Goal: Task Accomplishment & Management: Complete application form

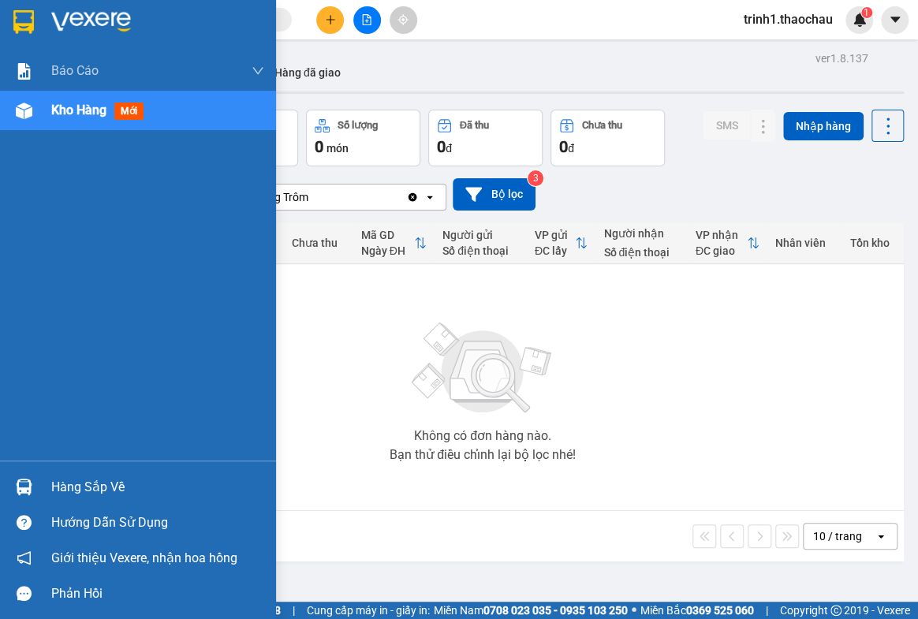
click at [79, 489] on div "Hàng sắp về" at bounding box center [157, 488] width 213 height 24
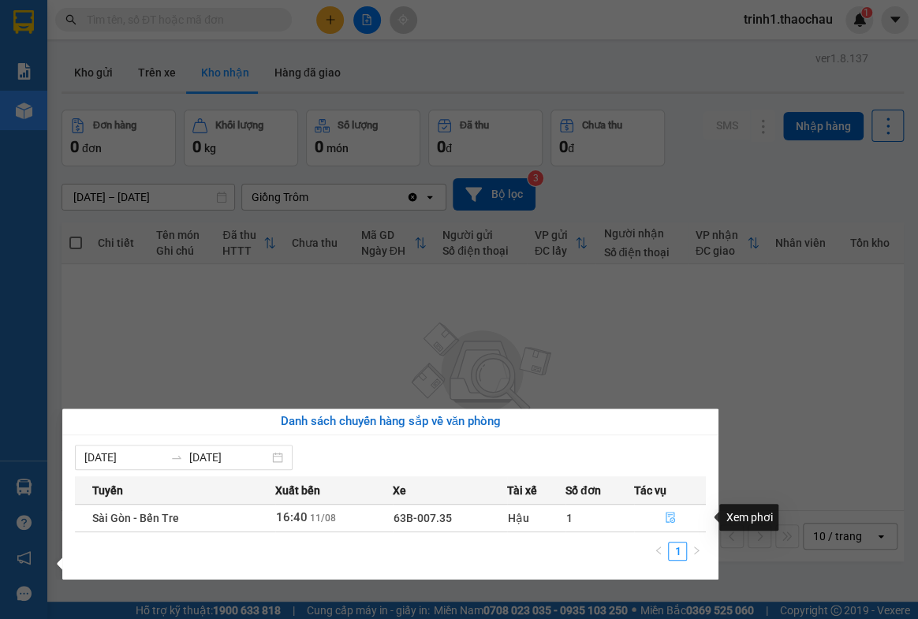
click at [671, 515] on icon "file-done" at bounding box center [670, 517] width 11 height 11
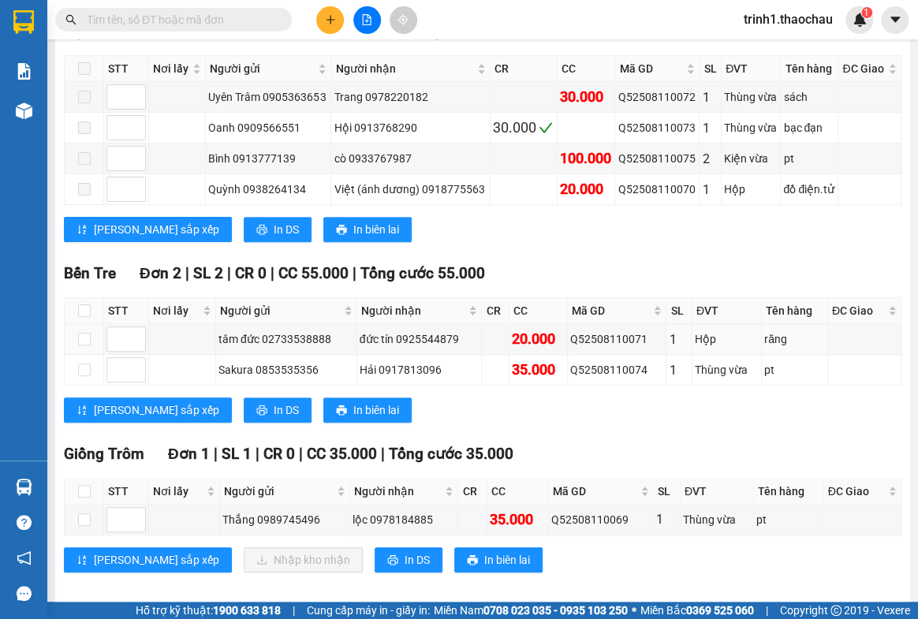
scroll to position [299, 0]
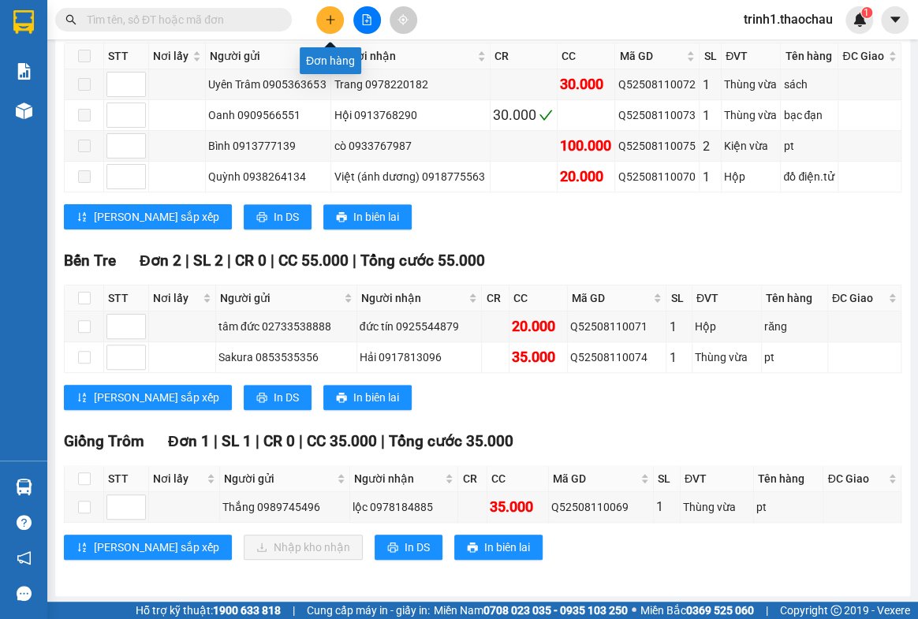
click at [327, 24] on icon "plus" at bounding box center [330, 19] width 11 height 11
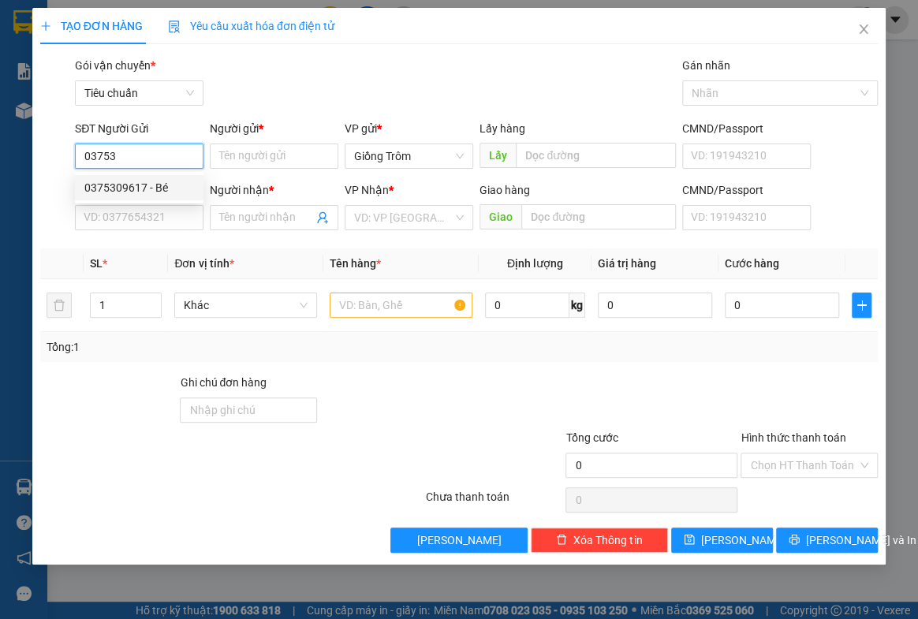
click at [142, 188] on div "0375309617 - Bé" at bounding box center [139, 187] width 110 height 17
type input "0375309617"
type input "Bé"
type input "0375309617"
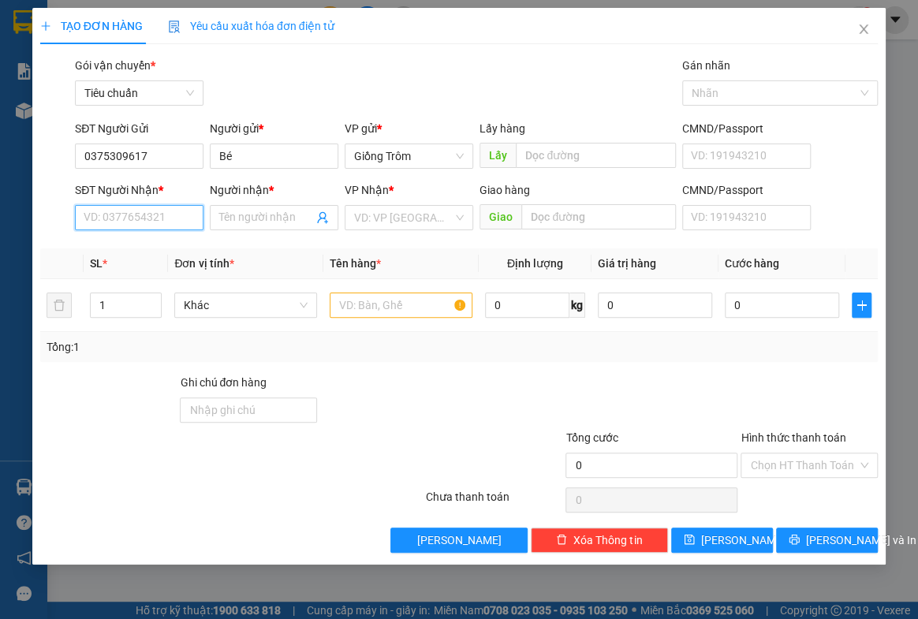
click at [152, 215] on input "SĐT Người Nhận *" at bounding box center [139, 217] width 129 height 25
click at [141, 248] on div "0394106443 - Hoàng" at bounding box center [139, 249] width 110 height 17
type input "0394106443"
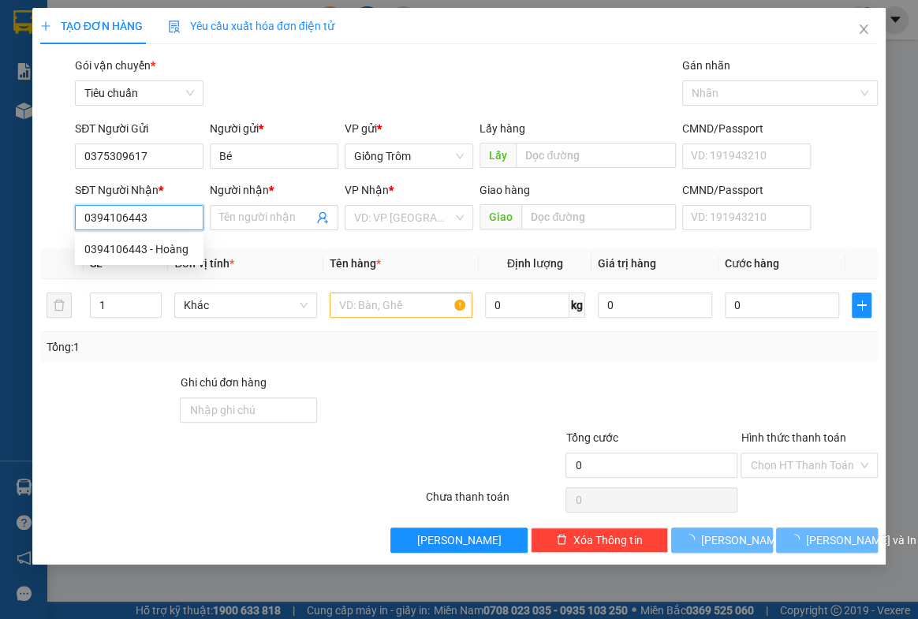
type input "Hoàng"
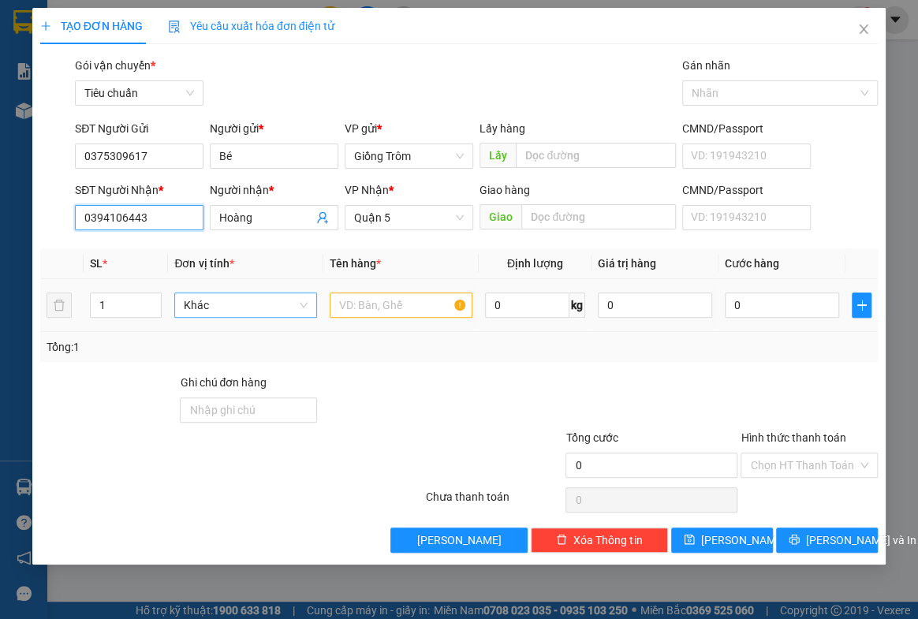
click at [237, 300] on span "Khác" at bounding box center [246, 305] width 124 height 24
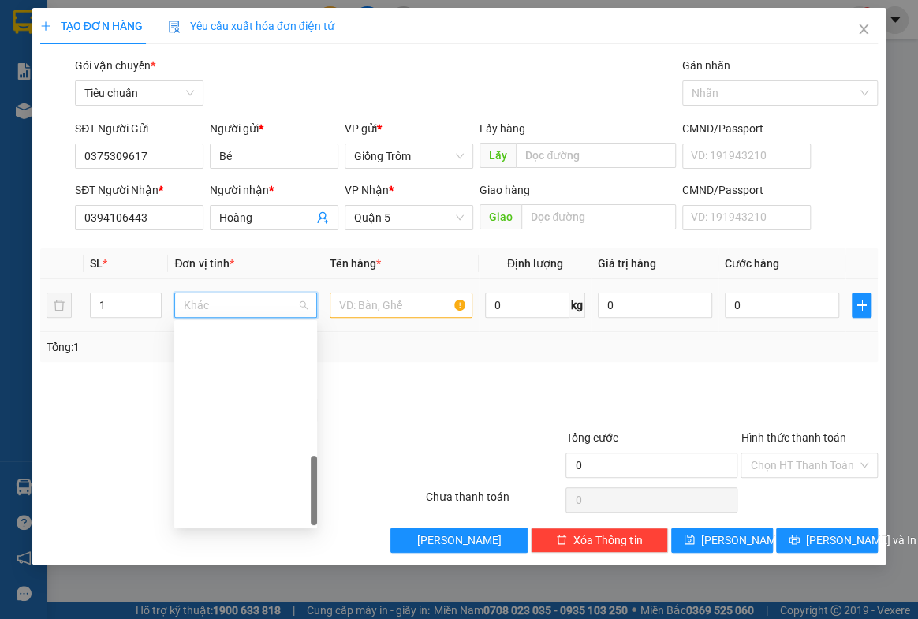
scroll to position [492, 0]
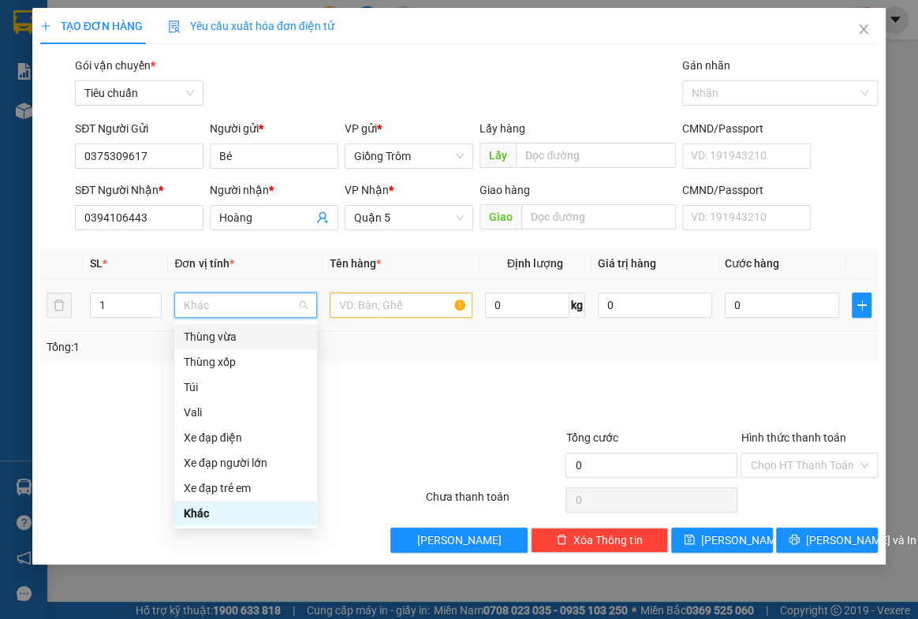
type input "G"
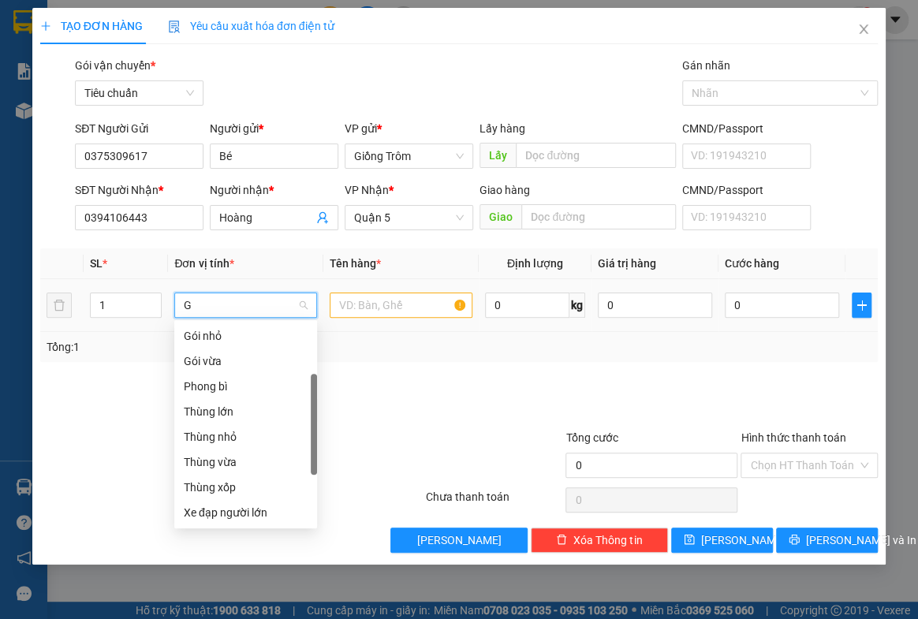
scroll to position [24, 0]
click at [204, 341] on div "Giỏ" at bounding box center [246, 336] width 124 height 17
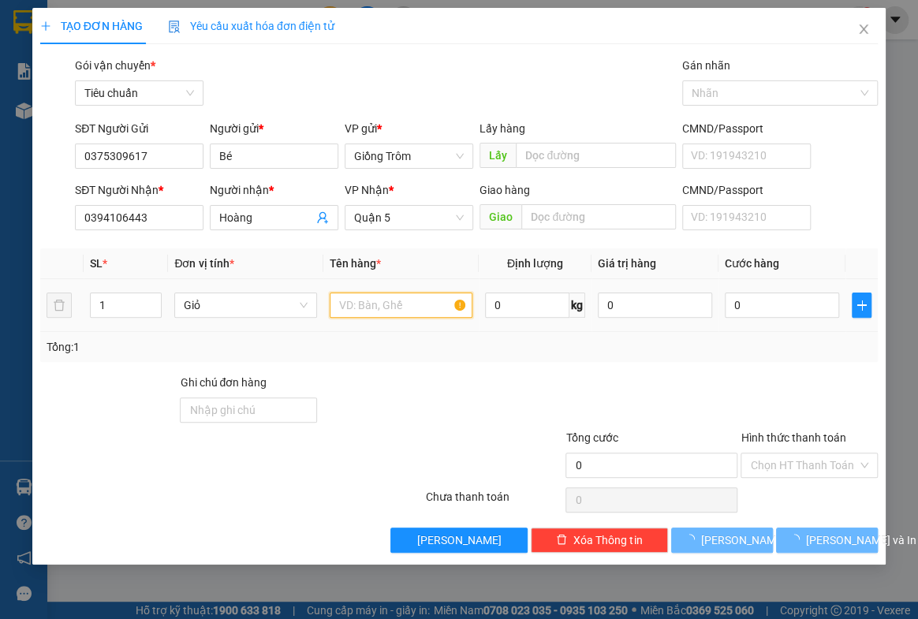
click at [371, 300] on input "text" at bounding box center [401, 305] width 143 height 25
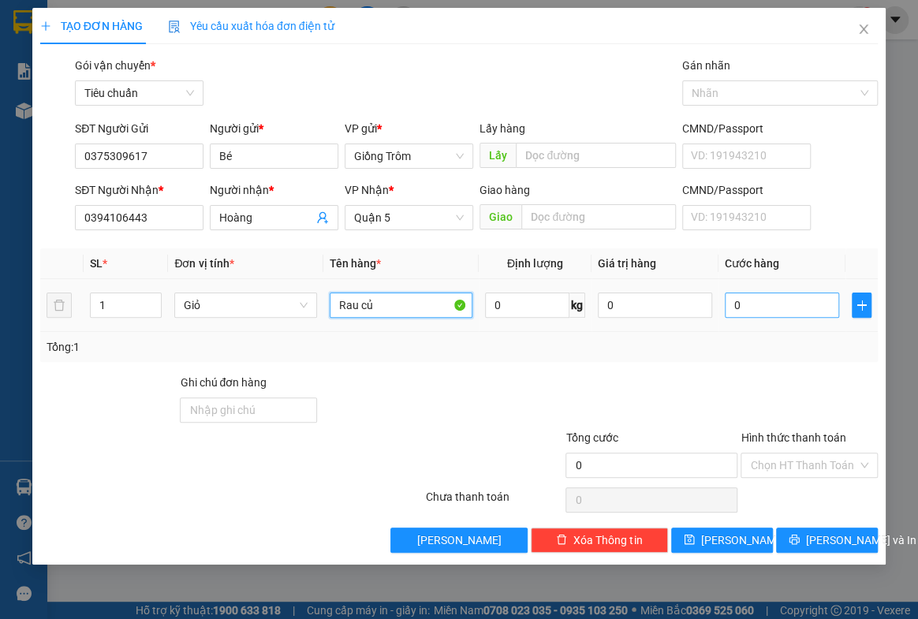
type input "Rau củ"
click at [765, 300] on input "0" at bounding box center [782, 305] width 114 height 25
type input "8"
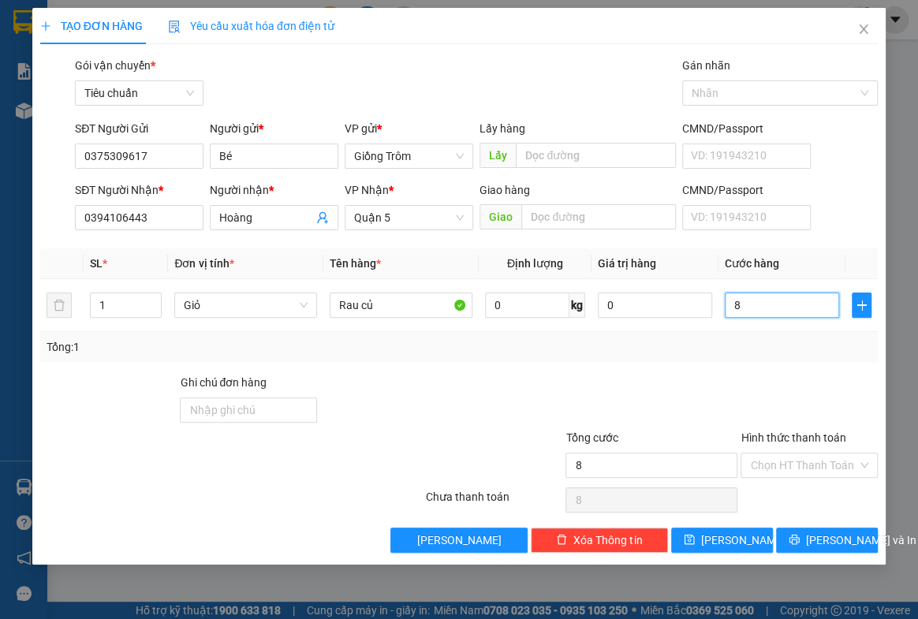
type input "80"
type input "80.000"
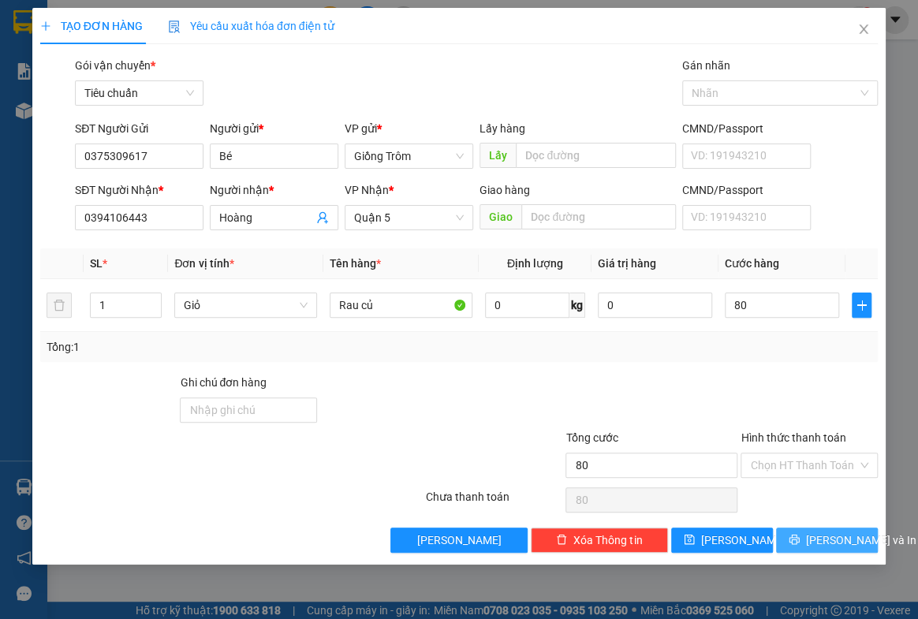
type input "80.000"
click at [800, 534] on icon "printer" at bounding box center [794, 539] width 11 height 11
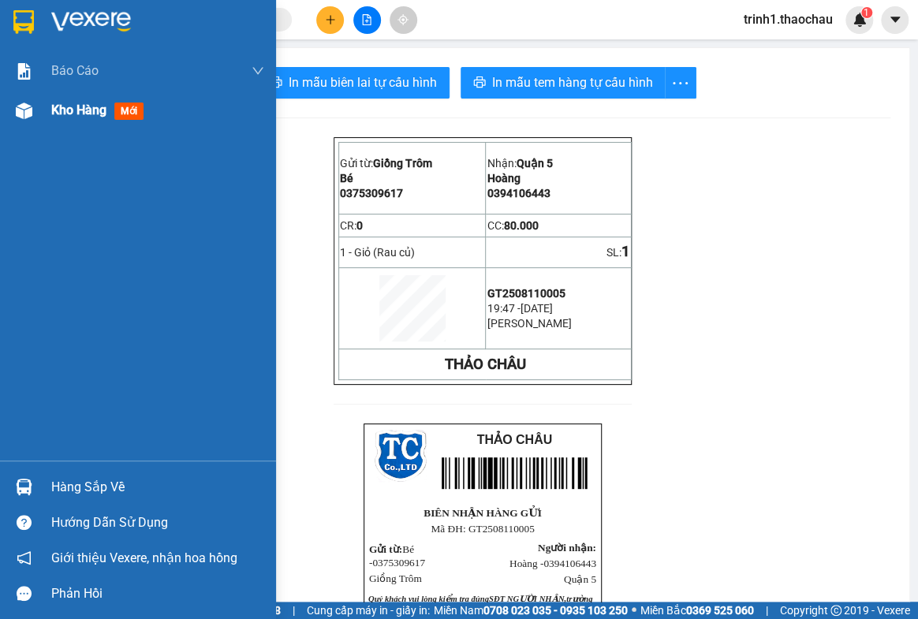
click at [53, 100] on div "Kho hàng mới" at bounding box center [100, 110] width 99 height 20
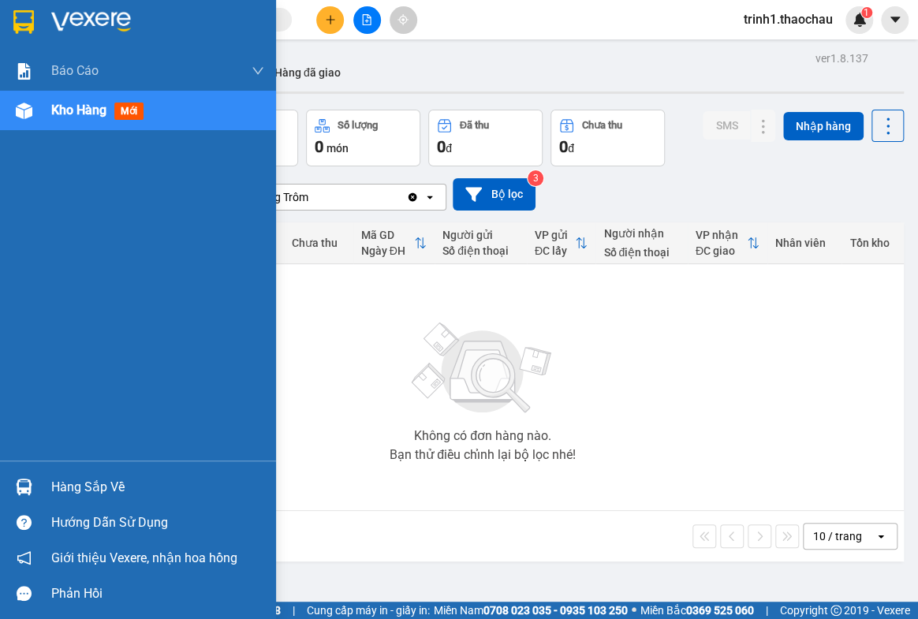
click at [93, 486] on div "Hàng sắp về" at bounding box center [157, 488] width 213 height 24
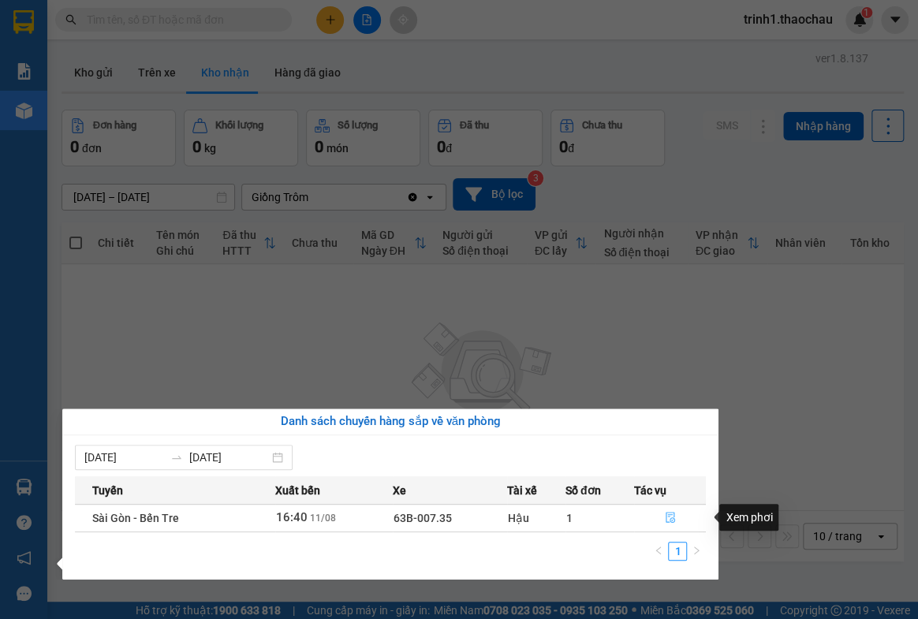
click at [671, 514] on icon "file-done" at bounding box center [670, 517] width 11 height 11
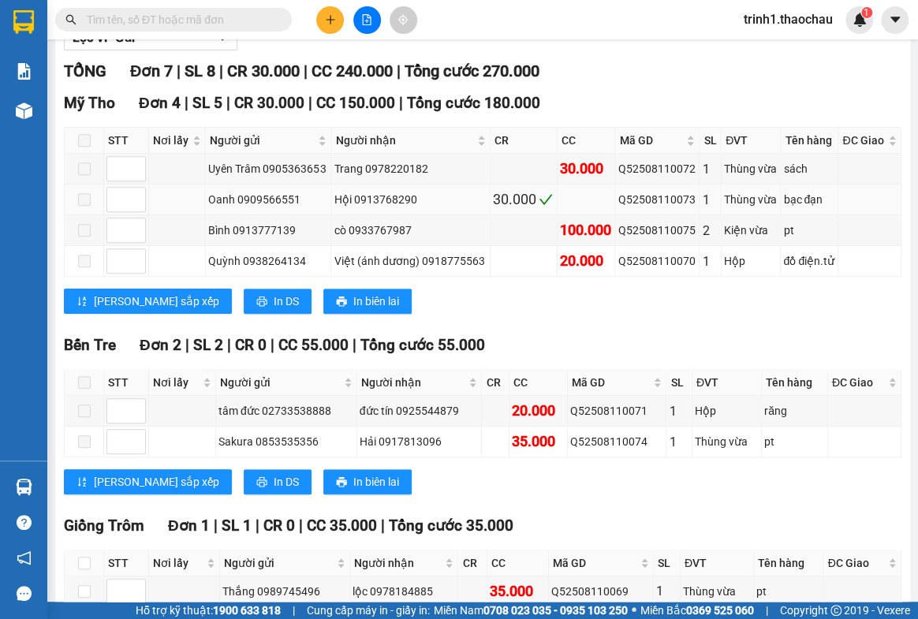
scroll to position [299, 0]
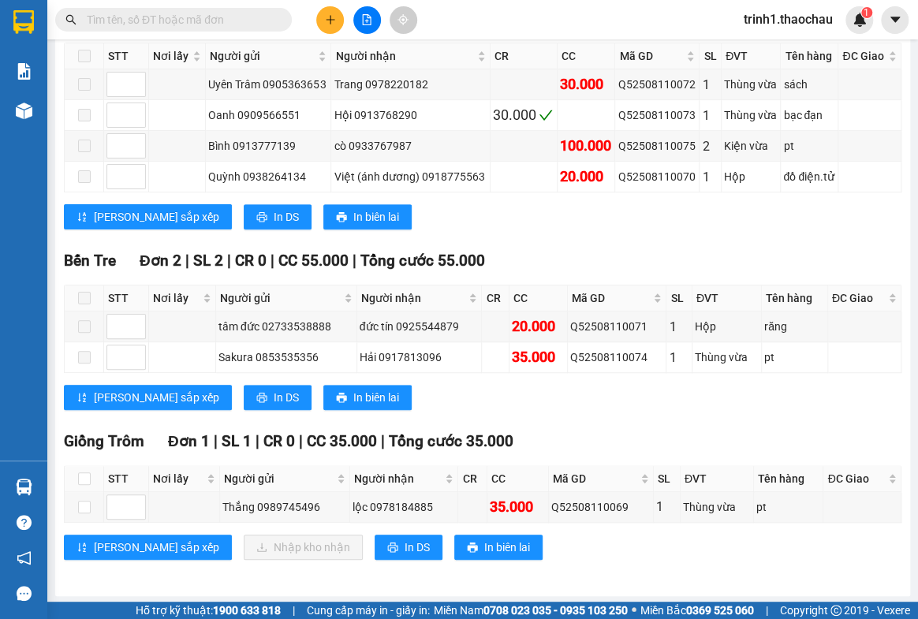
click at [808, 535] on div "[PERSON_NAME] sắp xếp Nhập kho nhận In DS In biên lai" at bounding box center [483, 547] width 838 height 25
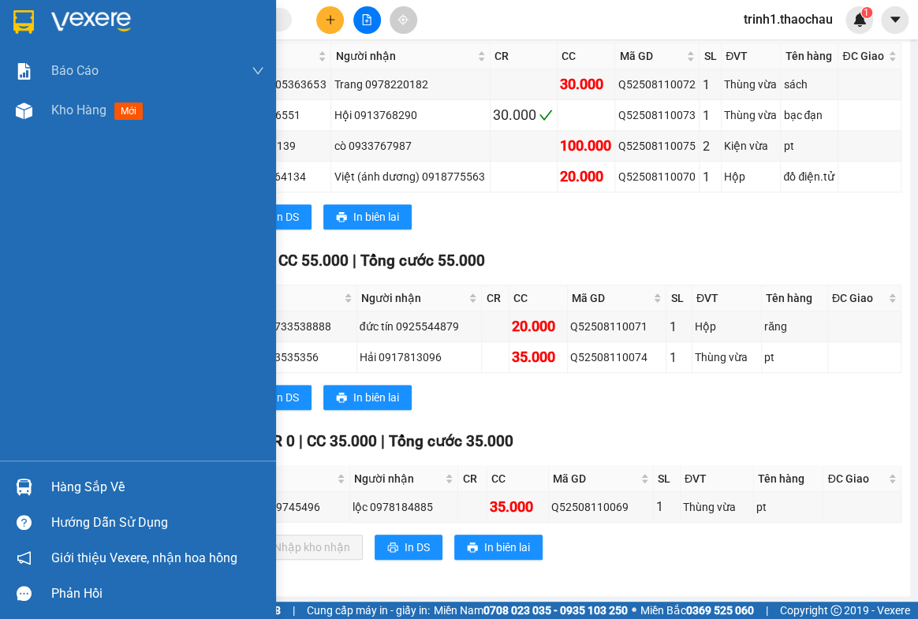
click at [97, 481] on div "Hàng sắp về" at bounding box center [157, 488] width 213 height 24
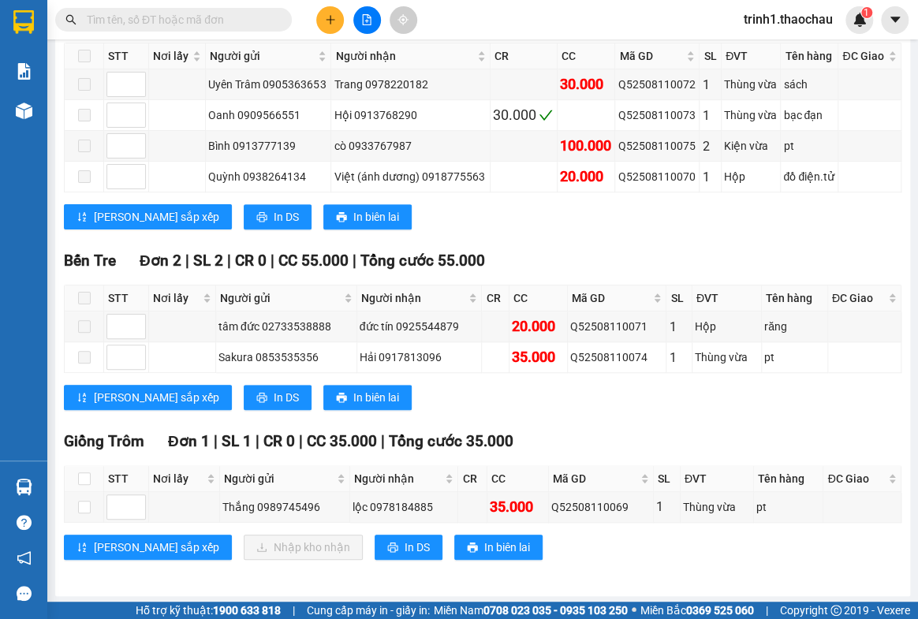
click at [788, 553] on section "Kết quả tìm kiếm ( 0 ) Bộ lọc No Data trinh1.thaochau 1 Báo cáo Báo cáo dòng ti…" at bounding box center [459, 309] width 918 height 619
